Goal: Find specific page/section: Find specific page/section

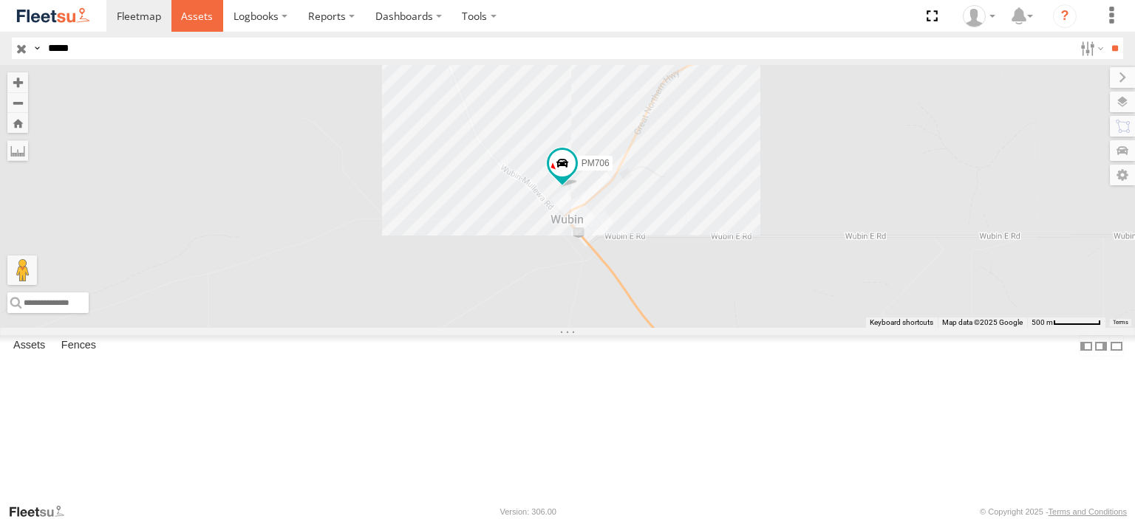
click at [186, 17] on span at bounding box center [197, 16] width 32 height 14
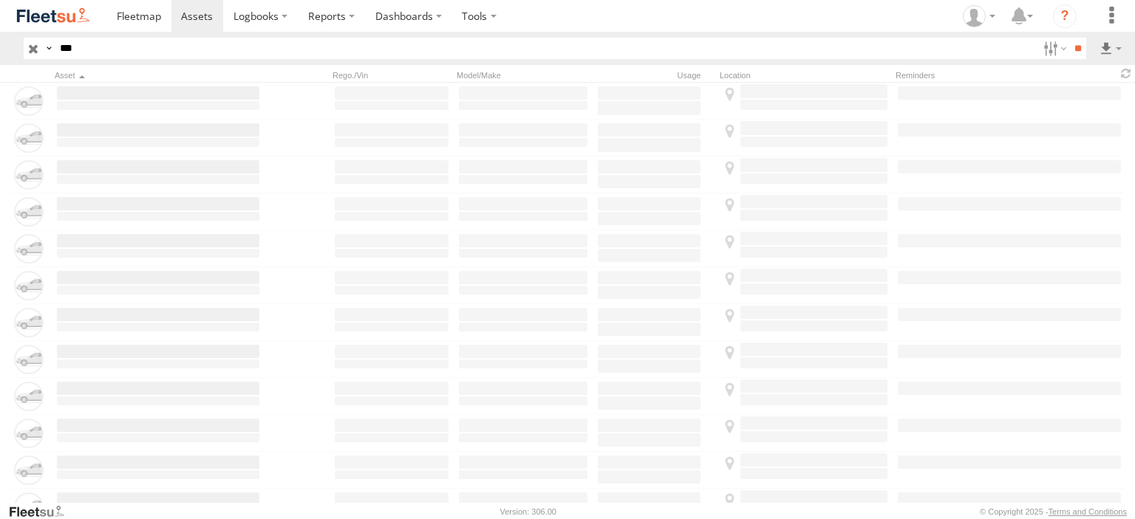
type input "***"
click at [1069, 38] on input "**" at bounding box center [1077, 48] width 17 height 21
